Goal: Information Seeking & Learning: Learn about a topic

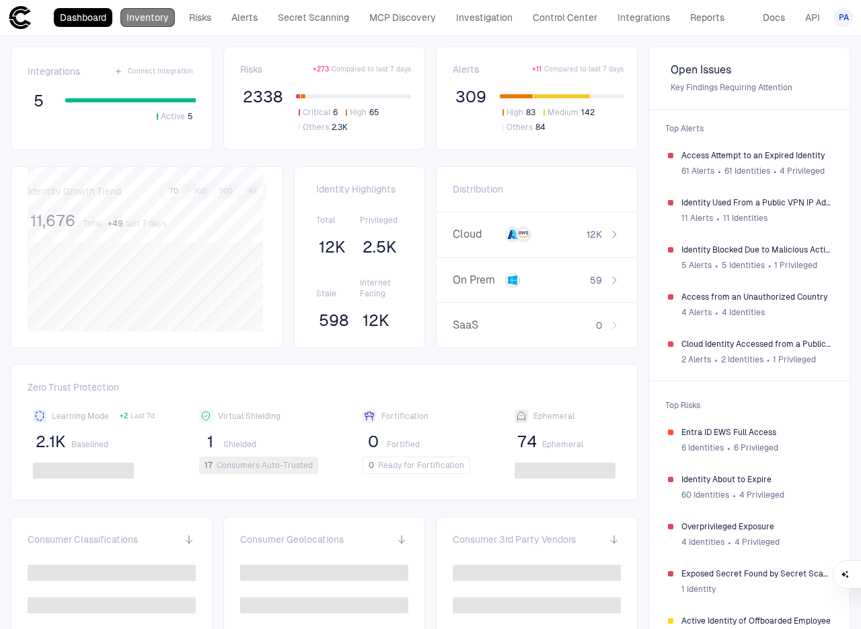
click at [161, 20] on link "Inventory" at bounding box center [147, 17] width 55 height 19
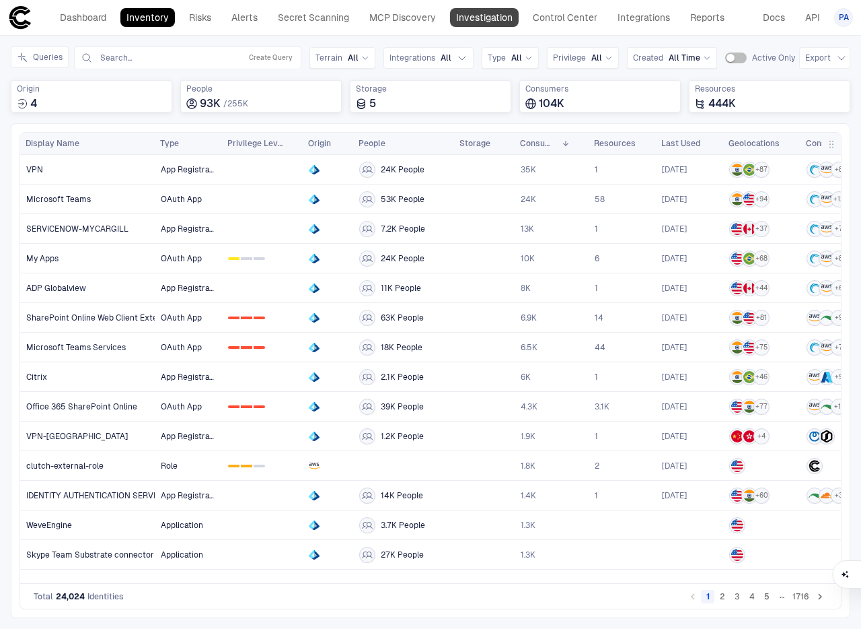
click at [472, 19] on link "Investigation" at bounding box center [484, 17] width 69 height 19
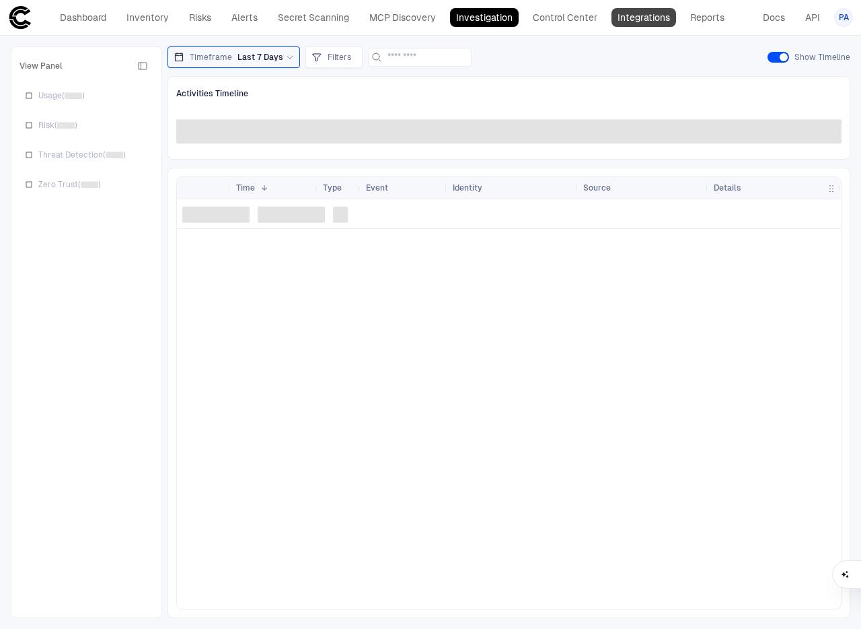
click at [639, 15] on link "Integrations" at bounding box center [644, 17] width 65 height 19
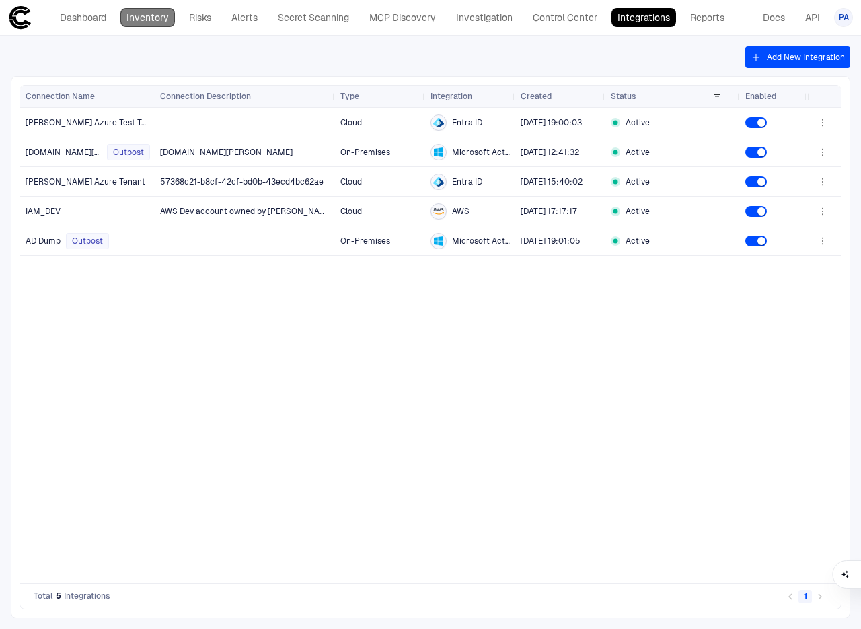
click at [170, 24] on link "Inventory" at bounding box center [147, 17] width 55 height 19
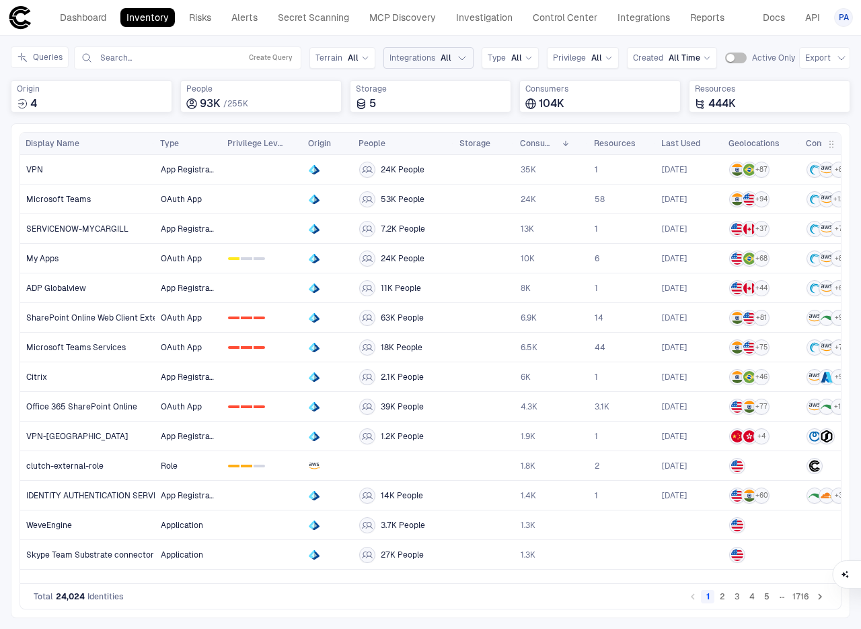
click at [419, 52] on span "Integrations" at bounding box center [413, 57] width 46 height 11
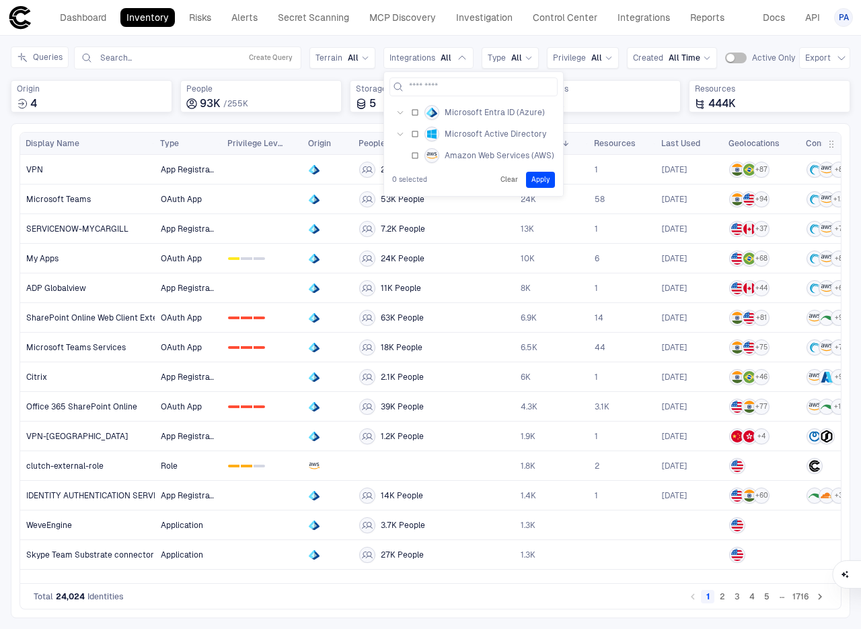
click at [407, 133] on button "button" at bounding box center [401, 134] width 22 height 22
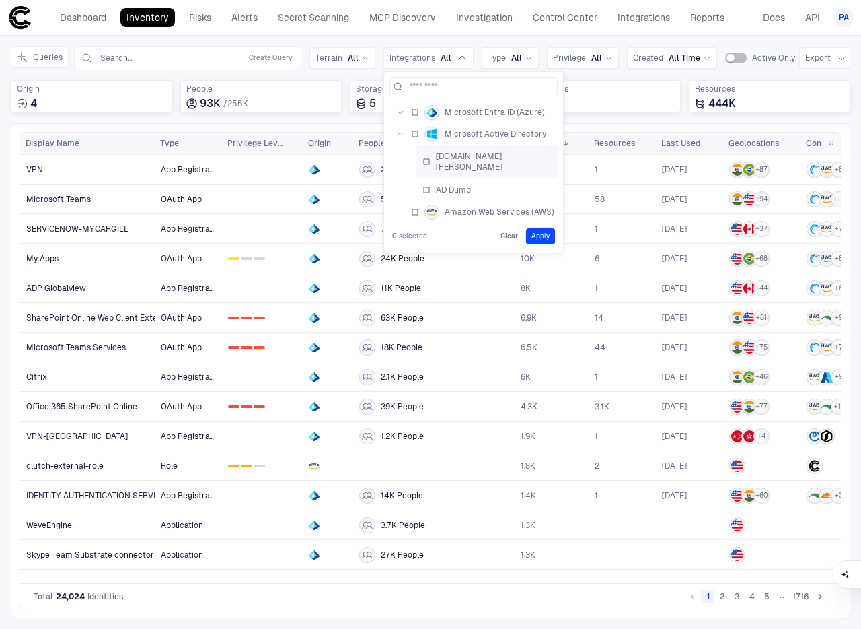
click at [429, 151] on div "[DOMAIN_NAME][PERSON_NAME]" at bounding box center [487, 162] width 129 height 22
click at [542, 229] on button "Apply" at bounding box center [540, 236] width 29 height 16
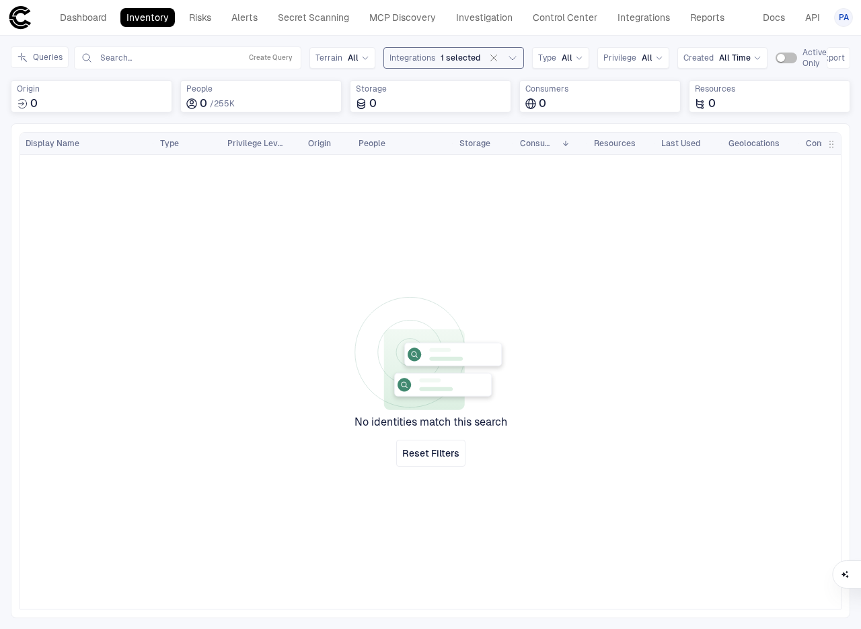
click at [422, 52] on span "Integrations" at bounding box center [413, 57] width 46 height 11
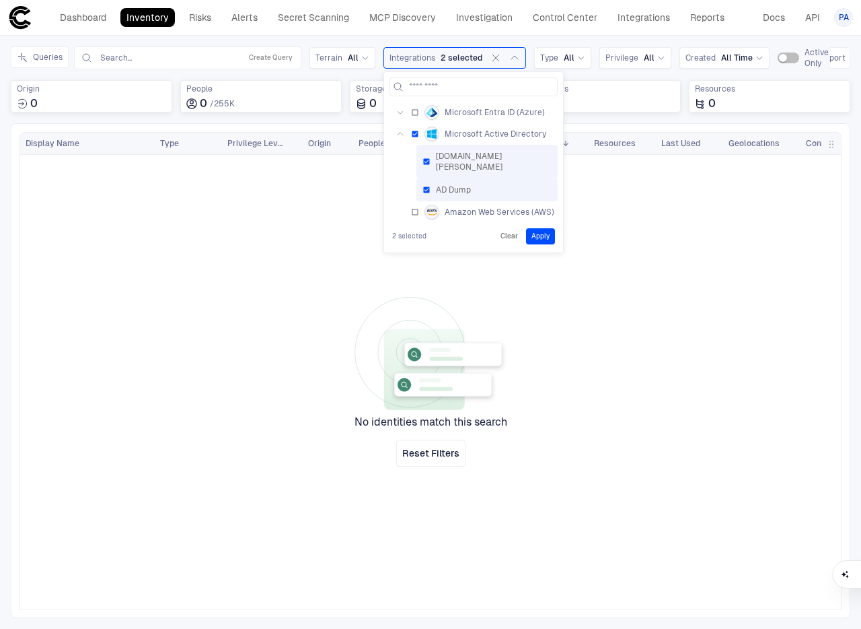
click at [538, 228] on button "Apply" at bounding box center [540, 236] width 29 height 16
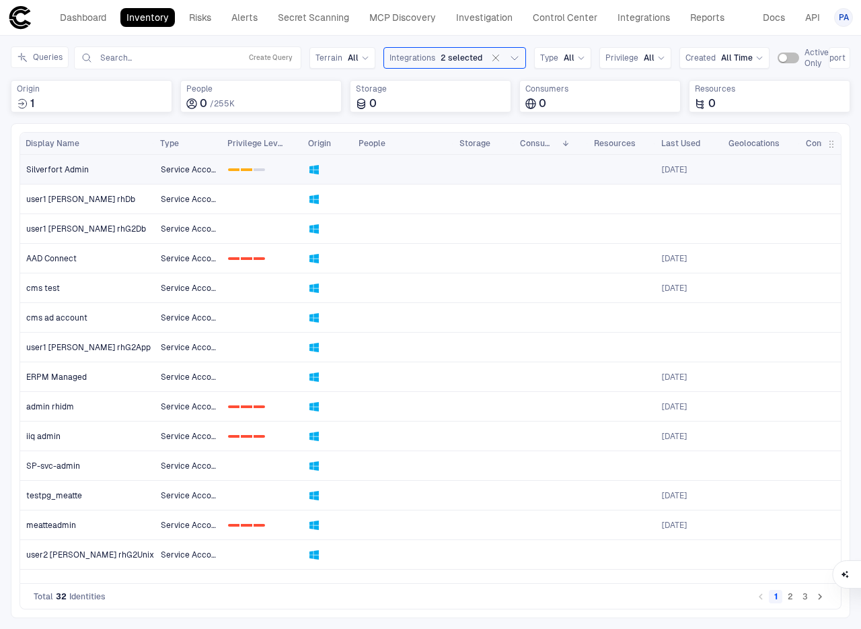
click at [74, 166] on span "Silverfort Admin" at bounding box center [57, 169] width 63 height 11
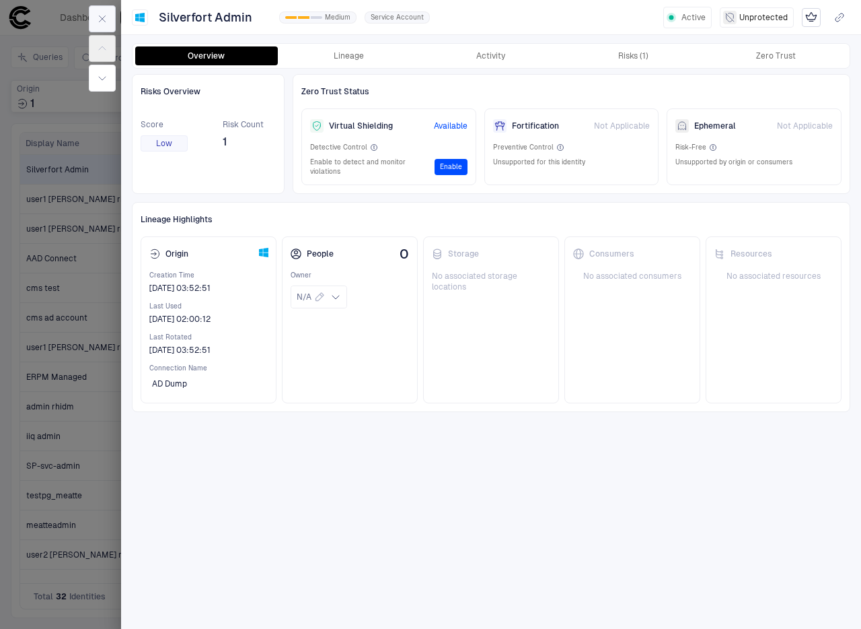
click at [99, 20] on icon "button" at bounding box center [102, 18] width 11 height 11
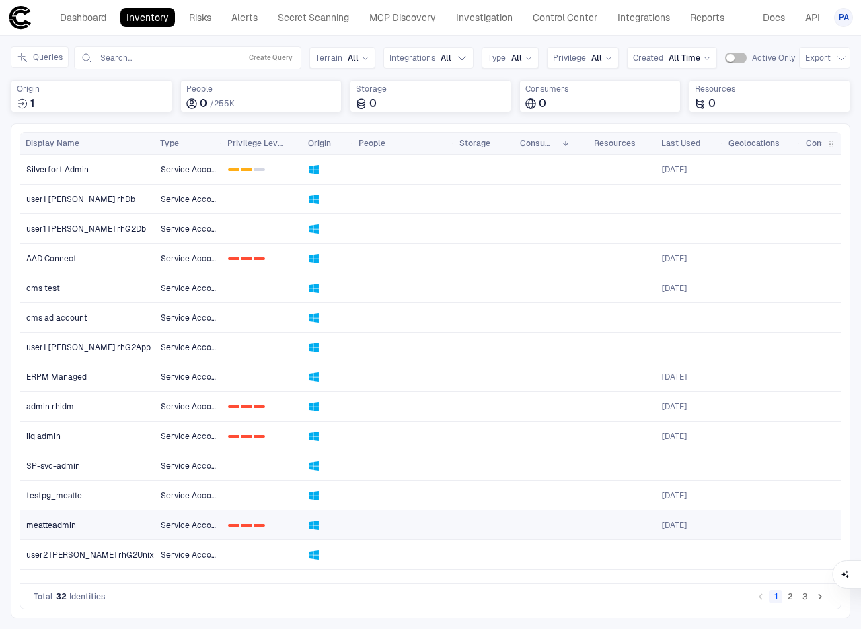
click at [48, 521] on span "meatteadmin" at bounding box center [51, 525] width 50 height 11
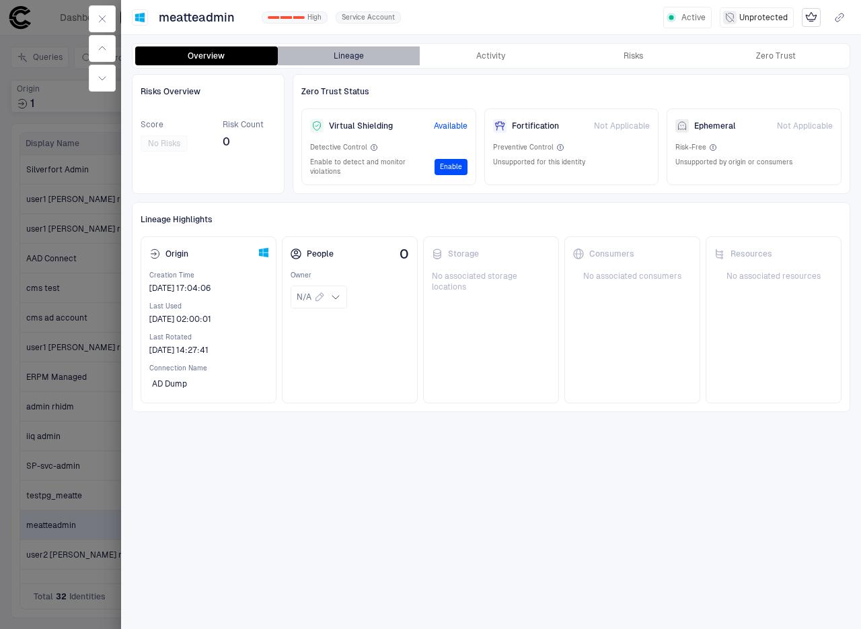
click at [355, 60] on button "Lineage" at bounding box center [349, 55] width 143 height 19
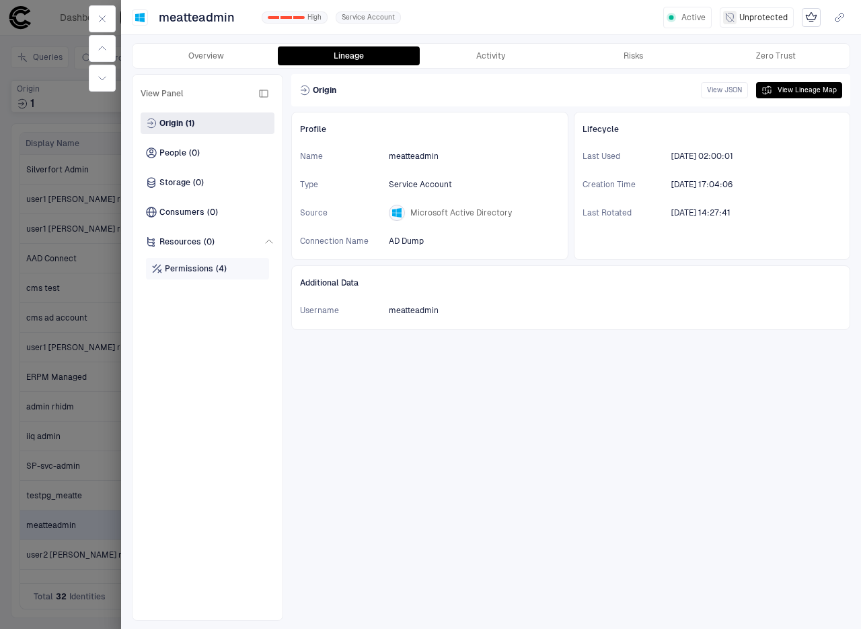
click at [191, 265] on span "Permissions" at bounding box center [189, 268] width 48 height 11
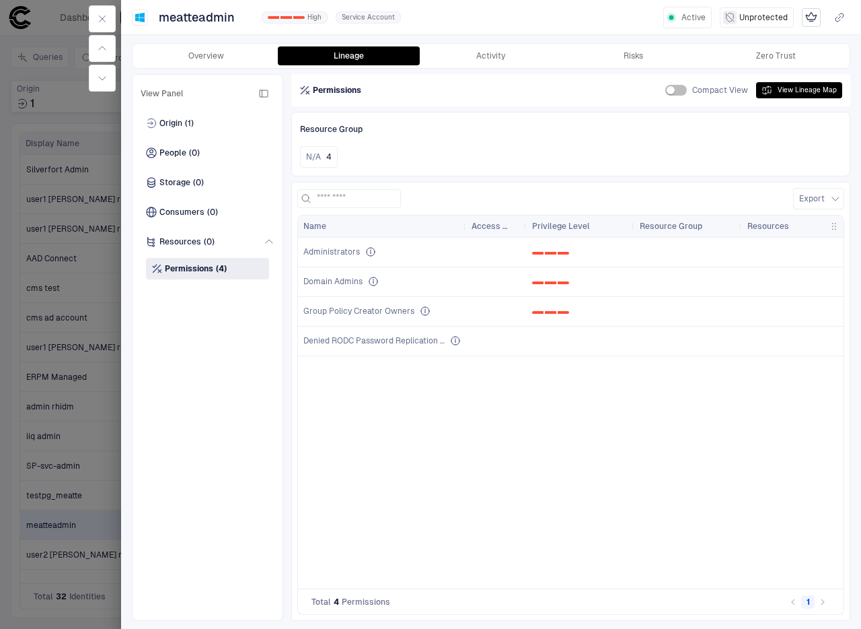
click at [168, 90] on span "View Panel" at bounding box center [162, 93] width 43 height 11
click at [104, 26] on button "button" at bounding box center [102, 18] width 27 height 27
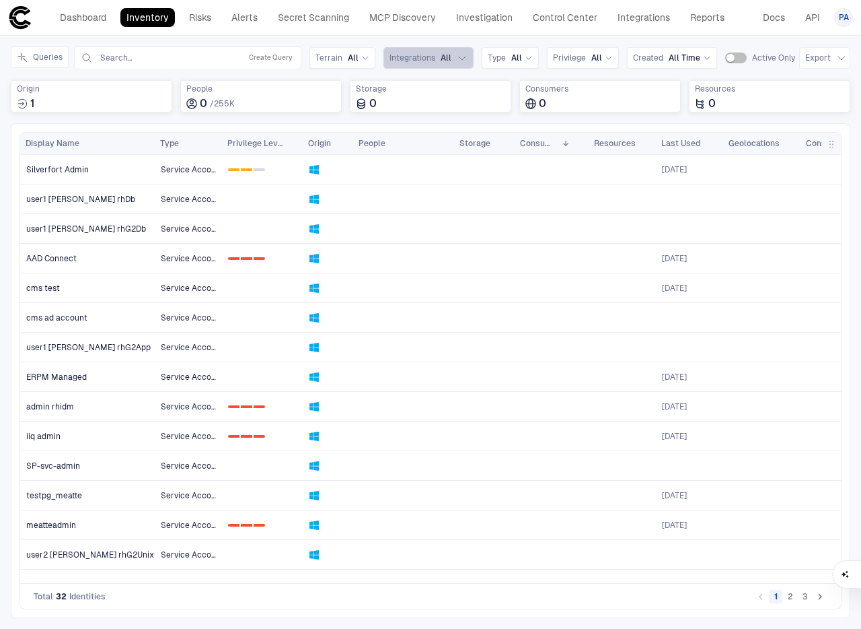
click at [441, 63] on span "All" at bounding box center [446, 57] width 11 height 11
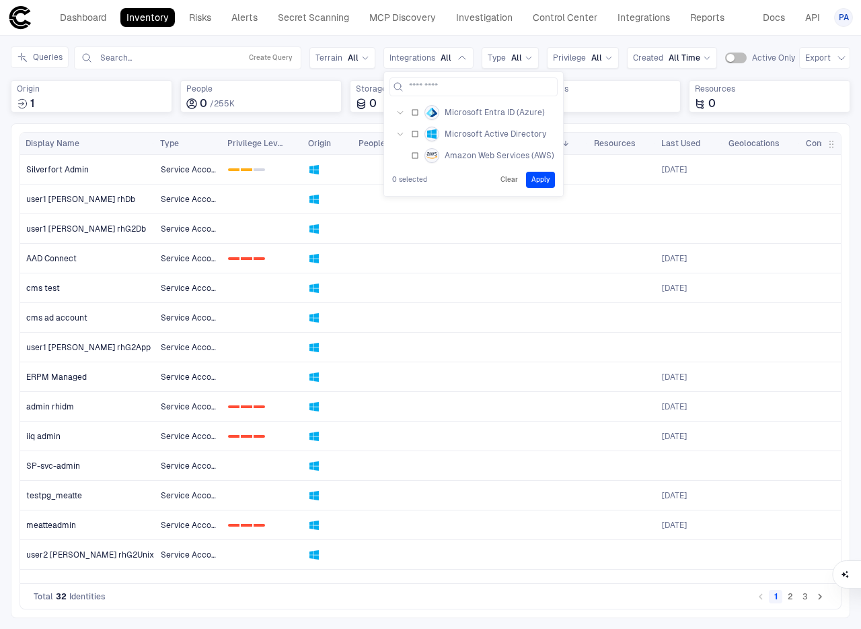
click at [397, 133] on icon "button" at bounding box center [400, 134] width 8 height 8
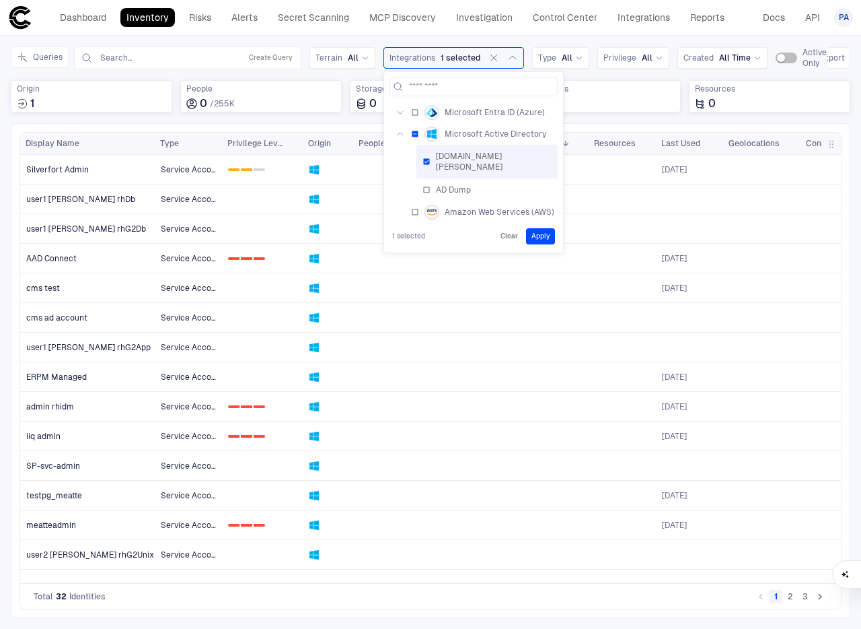
click at [532, 228] on button "Apply" at bounding box center [540, 236] width 29 height 16
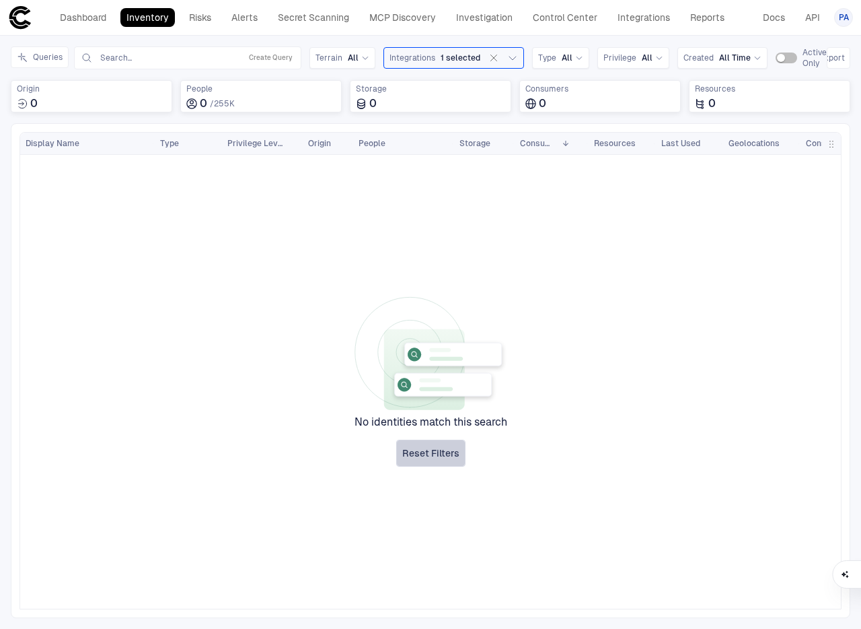
click at [434, 449] on span "Reset Filters" at bounding box center [430, 453] width 57 height 12
